Goal: Information Seeking & Learning: Learn about a topic

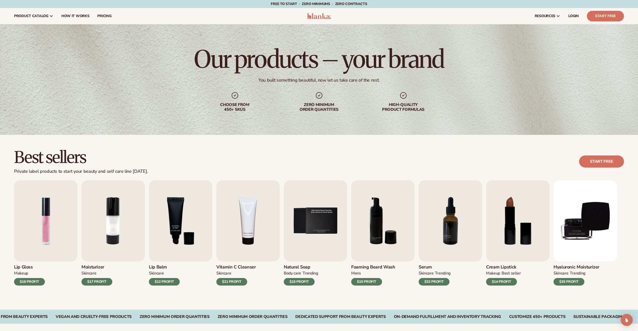
click at [316, 15] on img at bounding box center [319, 16] width 24 height 6
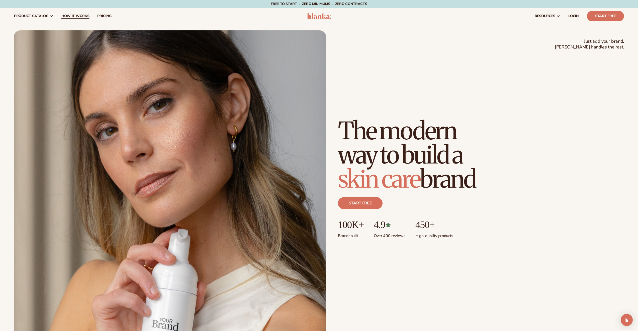
click at [65, 19] on link "How It Works" at bounding box center [75, 16] width 36 height 16
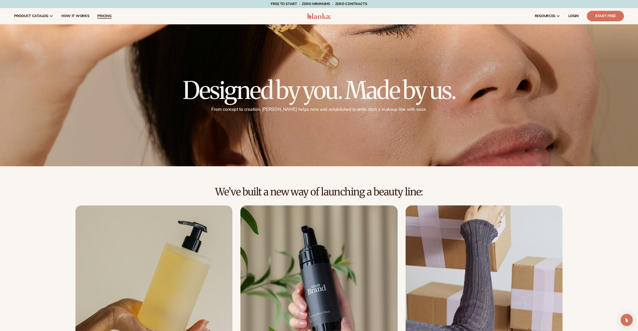
click at [109, 16] on span "pricing" at bounding box center [104, 16] width 14 height 4
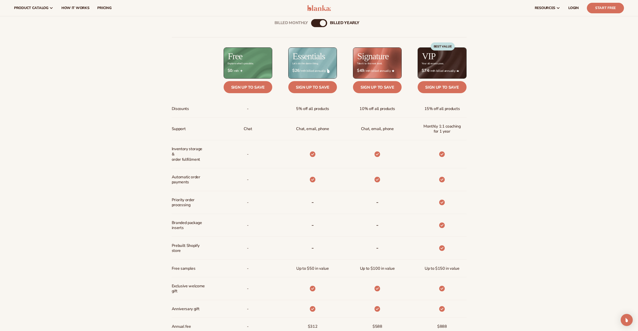
scroll to position [216, 0]
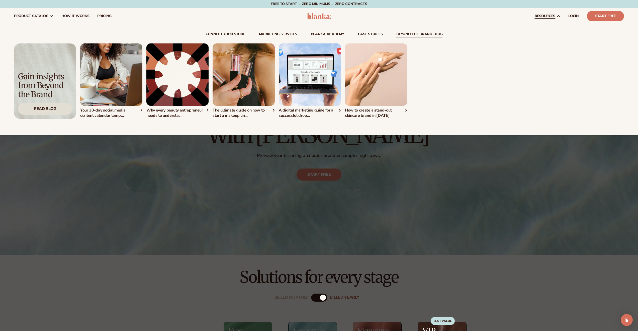
click at [41, 115] on div "Read Blog" at bounding box center [45, 109] width 54 height 12
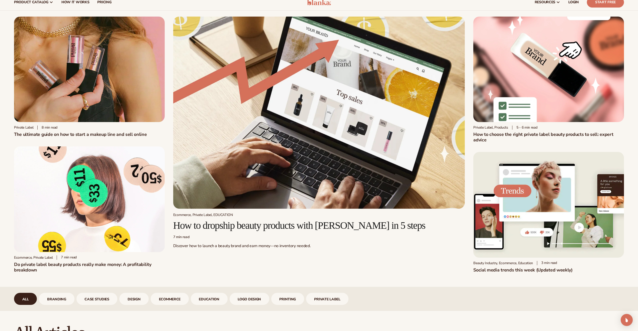
scroll to position [18, 0]
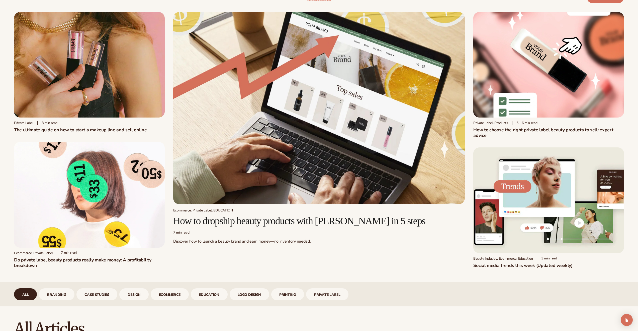
click at [511, 213] on img at bounding box center [549, 199] width 151 height 105
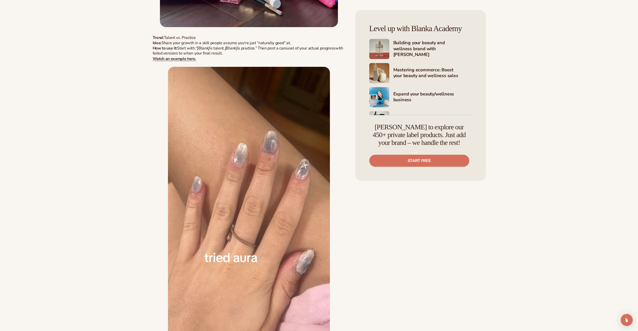
scroll to position [1547, 0]
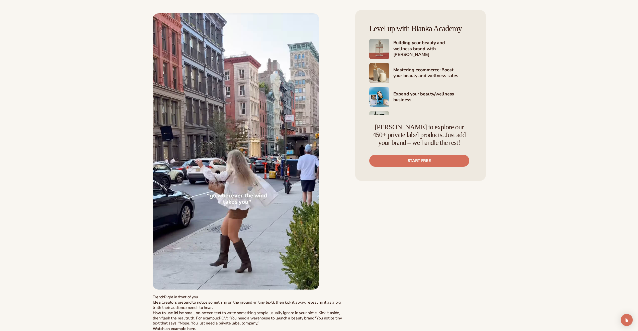
drag, startPoint x: 148, startPoint y: 138, endPoint x: 142, endPoint y: 125, distance: 14.0
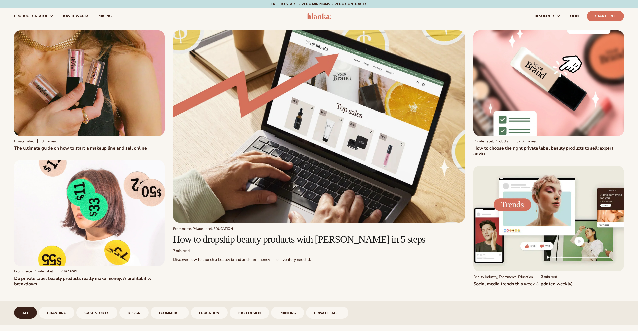
scroll to position [18, 0]
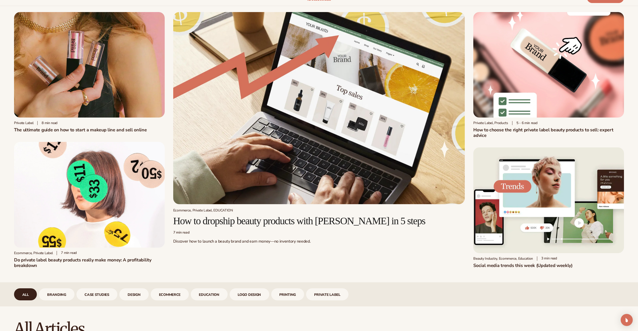
click at [98, 189] on img at bounding box center [89, 194] width 151 height 105
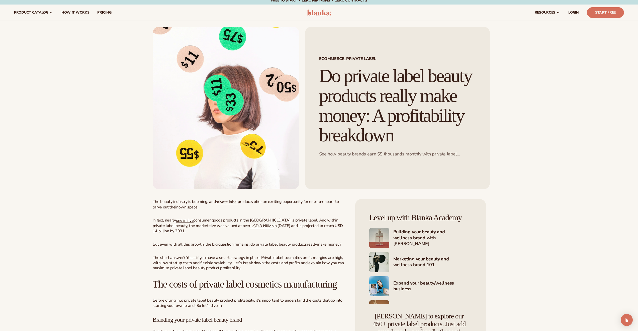
scroll to position [24, 0]
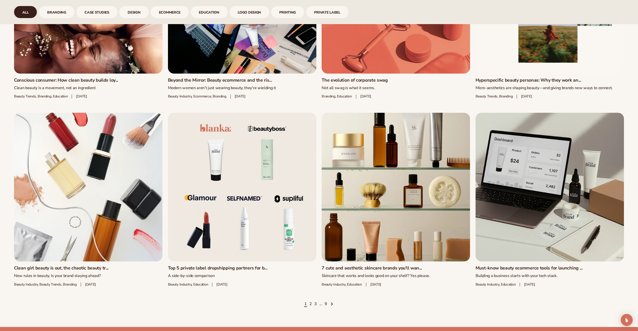
scroll to position [914, 0]
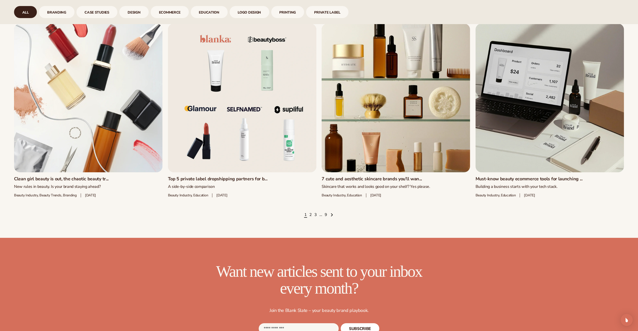
click at [257, 176] on link "Top 5 private label dropshipping partners for b..." at bounding box center [242, 179] width 149 height 6
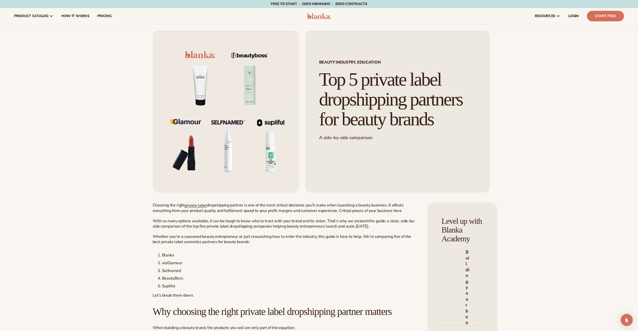
drag, startPoint x: 369, startPoint y: 143, endPoint x: 319, endPoint y: 86, distance: 75.4
click at [319, 86] on h1 "Top 5 private label dropshipping partners for beauty brands" at bounding box center [397, 98] width 157 height 59
copy h1 "Top 5 private label dropshipping partners for beauty brands"
